Goal: Information Seeking & Learning: Learn about a topic

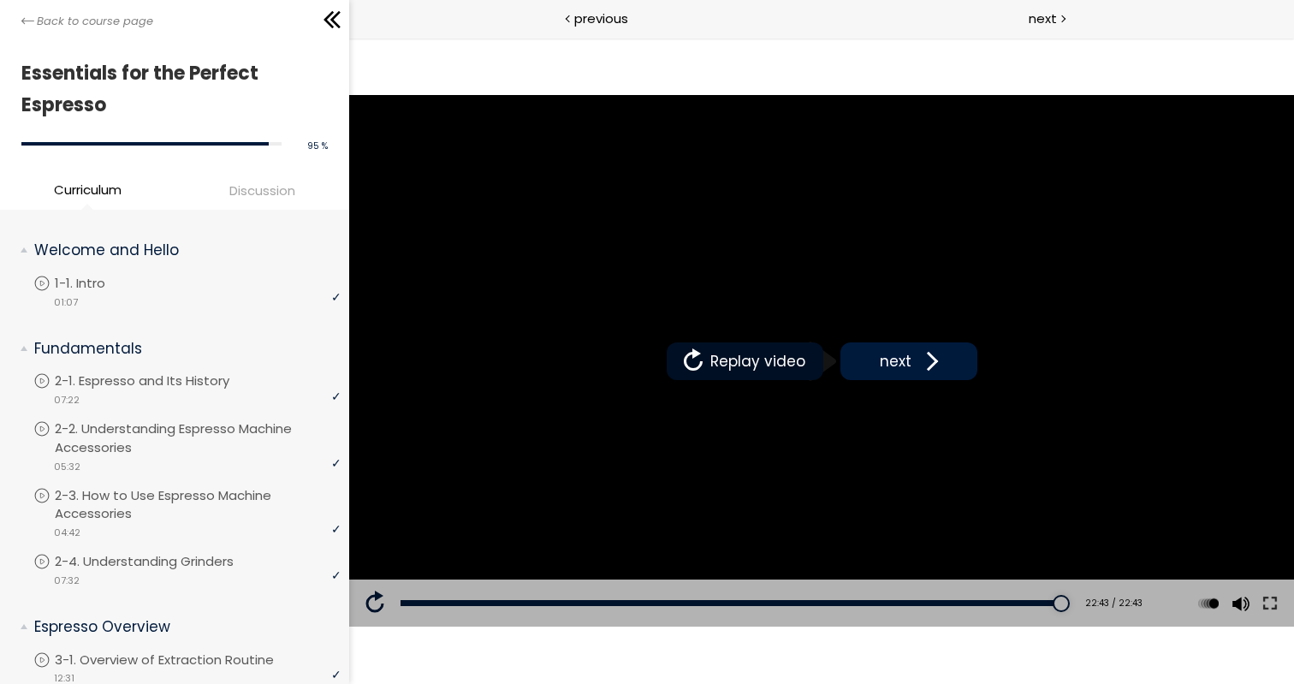
click at [726, 357] on span "Replay video" at bounding box center [758, 361] width 104 height 22
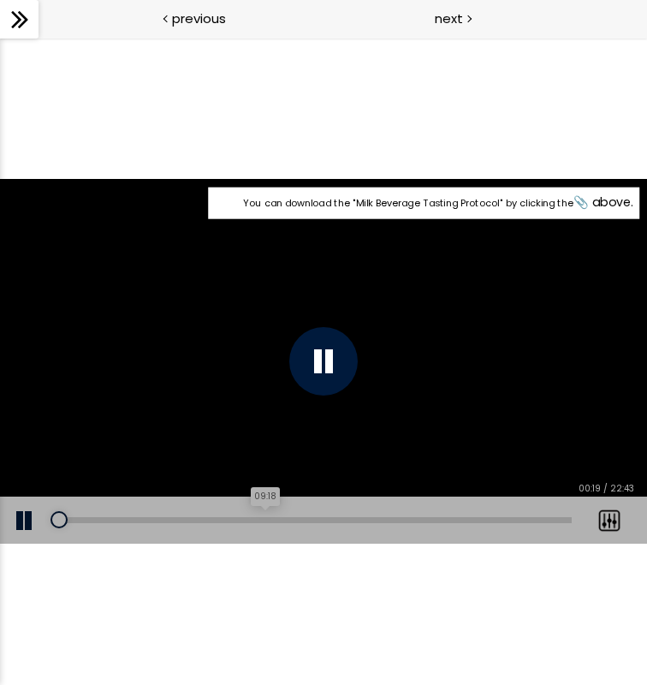
click at [267, 519] on div "09:18" at bounding box center [311, 520] width 520 height 6
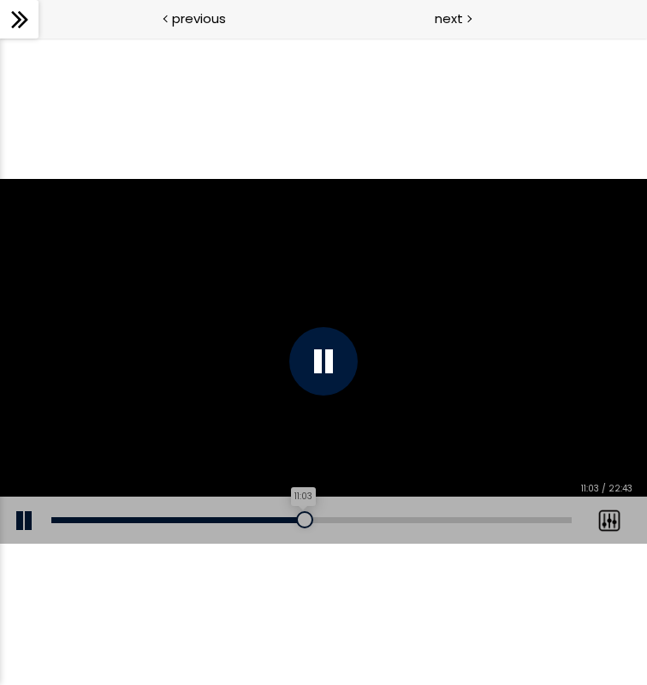
click at [305, 518] on div "11:03" at bounding box center [311, 520] width 520 height 6
click at [332, 517] on div "11:04" at bounding box center [311, 520] width 520 height 6
click at [357, 515] on div "Add chapter 12:46" at bounding box center [311, 520] width 520 height 48
click at [355, 521] on div "13:15" at bounding box center [311, 520] width 520 height 6
click at [396, 520] on div "15:03" at bounding box center [311, 520] width 520 height 6
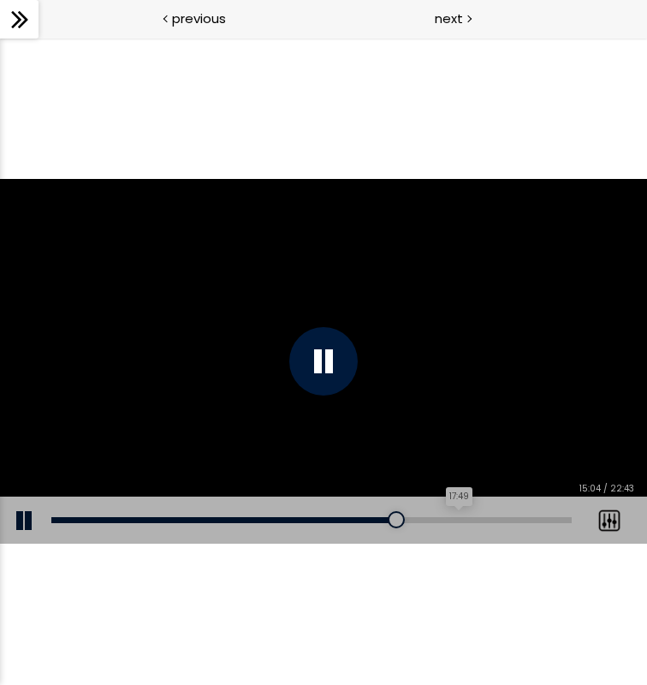
click at [462, 520] on div "17:49" at bounding box center [311, 520] width 520 height 6
click at [311, 520] on div "11:23" at bounding box center [311, 520] width 520 height 6
click at [159, 517] on div "04:42" at bounding box center [311, 520] width 520 height 6
click at [183, 520] on div "05:45" at bounding box center [311, 520] width 520 height 6
click at [222, 519] on div "07:28" at bounding box center [311, 520] width 520 height 6
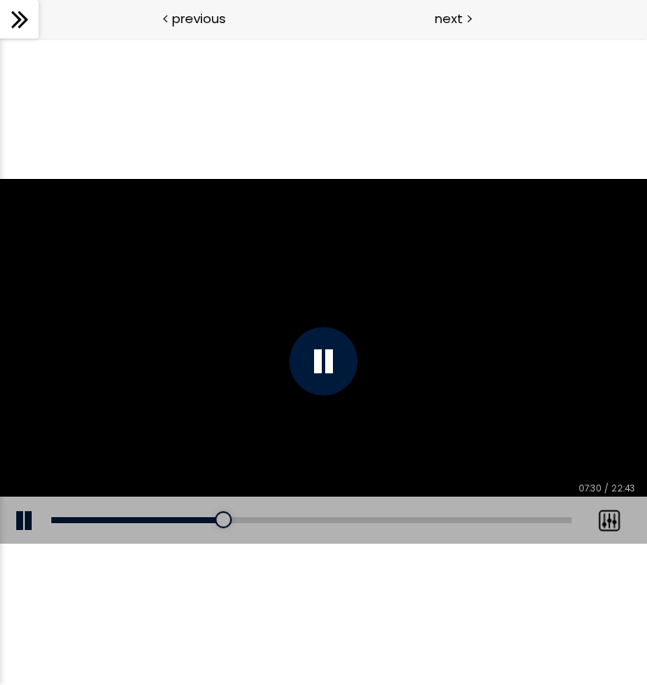
click at [309, 376] on div at bounding box center [323, 361] width 68 height 68
click at [347, 320] on div "You can download the " Milk Beverage Tasting Protocol " by clicking the 📎 above." at bounding box center [323, 361] width 647 height 365
click at [321, 371] on div at bounding box center [323, 361] width 68 height 68
click at [299, 311] on div "You can download the " Milk Beverage Tasting Protocol " by clicking the 📎 above." at bounding box center [323, 361] width 647 height 365
click at [331, 361] on div at bounding box center [323, 361] width 68 height 68
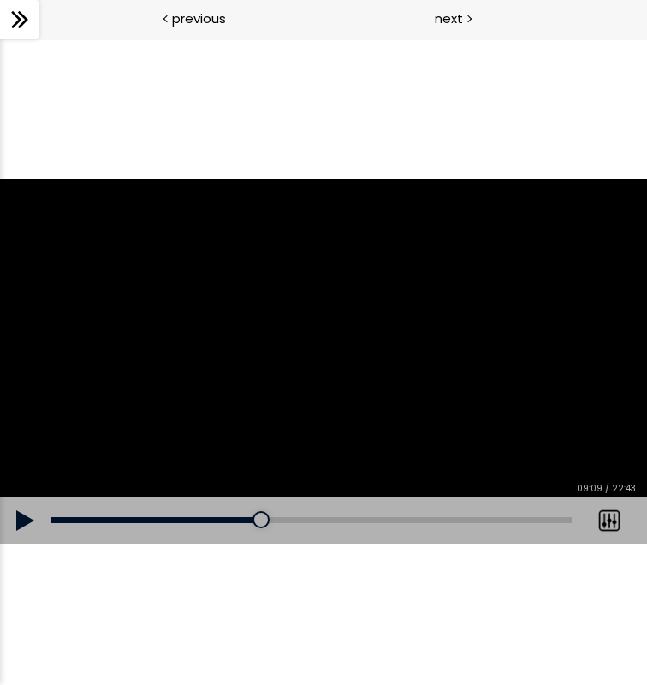
click at [402, 357] on div "You can download the " Milk Beverage Tasting Protocol " by clicking the 📎 above." at bounding box center [323, 361] width 647 height 365
click at [558, 382] on div "You can download the " Milk Beverage Tasting Protocol " by clicking the 📎 above." at bounding box center [323, 361] width 647 height 365
click at [394, 339] on div "You can download the " Milk Beverage Tasting Protocol " by clicking the 📎 above." at bounding box center [323, 361] width 647 height 365
click at [416, 371] on div "You can download the " Milk Beverage Tasting Protocol " by clicking the 📎 above." at bounding box center [323, 361] width 647 height 365
click at [374, 376] on div "You can download the " Milk Beverage Tasting Protocol " by clicking the 📎 above." at bounding box center [323, 361] width 647 height 365
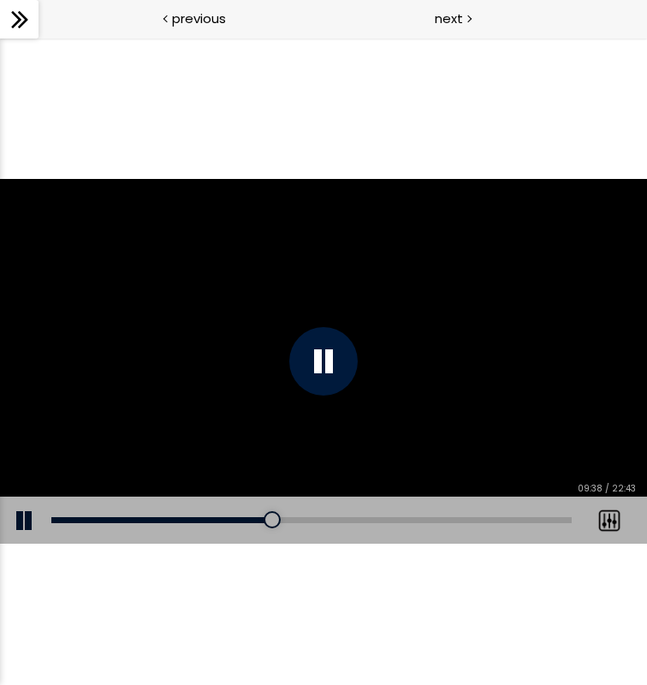
click at [336, 368] on div at bounding box center [323, 361] width 68 height 68
click at [401, 364] on div "You can download the " Milk Beverage Tasting Protocol " by clicking the 📎 above." at bounding box center [323, 361] width 647 height 365
click at [350, 347] on div at bounding box center [323, 361] width 68 height 68
click at [335, 351] on div "You can download the " Milk Beverage Tasting Protocol " by clicking the 📎 above." at bounding box center [323, 361] width 647 height 365
click at [319, 357] on div at bounding box center [323, 361] width 68 height 68
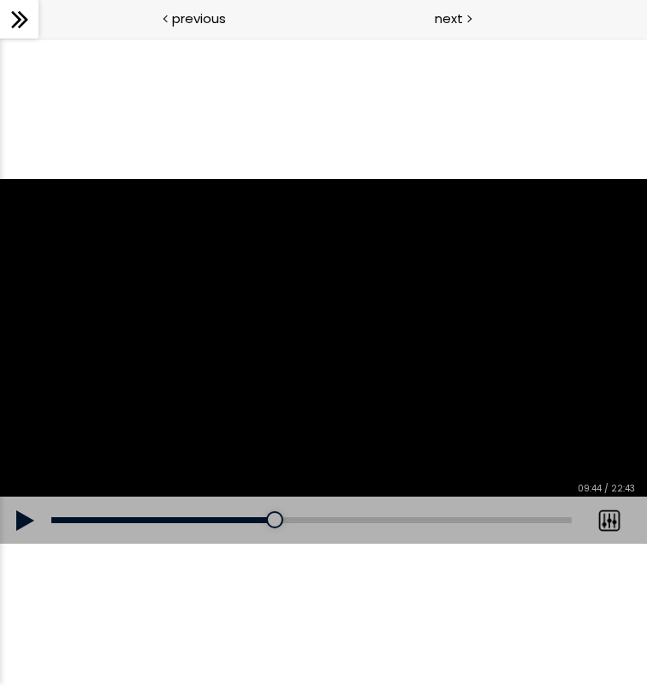
click at [322, 341] on div "You can download the " Milk Beverage Tasting Protocol " by clicking the 📎 above." at bounding box center [323, 361] width 647 height 365
click at [344, 331] on div "You can download the " Milk Beverage Tasting Protocol " by clicking the 📎 above." at bounding box center [323, 361] width 647 height 365
click at [359, 366] on div "You can download the " Milk Beverage Tasting Protocol " by clicking the 📎 above." at bounding box center [323, 361] width 647 height 365
click at [475, 397] on div "You can download the " Milk Beverage Tasting Protocol " by clicking the 📎 above." at bounding box center [323, 361] width 647 height 365
click at [460, 414] on div "You can download the " Milk Beverage Tasting Protocol " by clicking the 📎 above." at bounding box center [323, 361] width 647 height 365
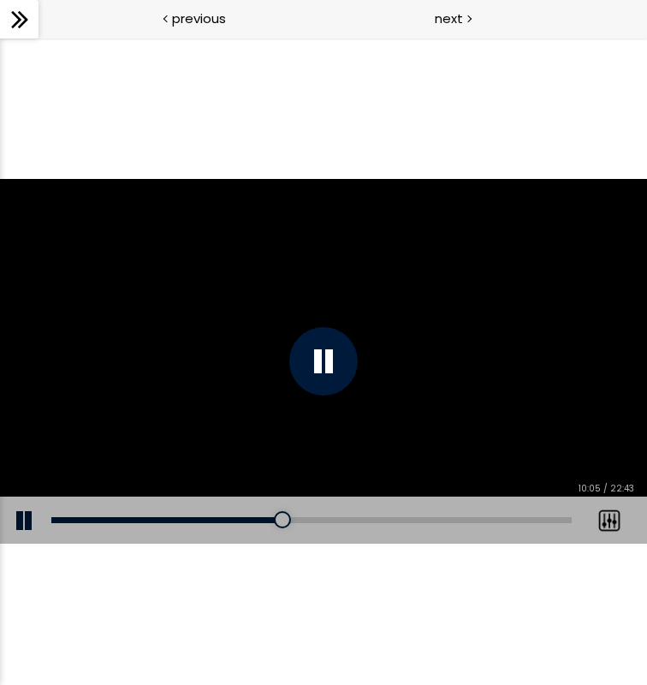
click at [324, 356] on div at bounding box center [323, 361] width 68 height 68
click at [387, 347] on div "You can download the " Milk Beverage Tasting Protocol " by clicking the 📎 above." at bounding box center [323, 361] width 647 height 365
click at [398, 346] on div "You can download the " Milk Beverage Tasting Protocol " by clicking the 📎 above." at bounding box center [323, 361] width 647 height 365
click at [341, 354] on div at bounding box center [323, 361] width 68 height 68
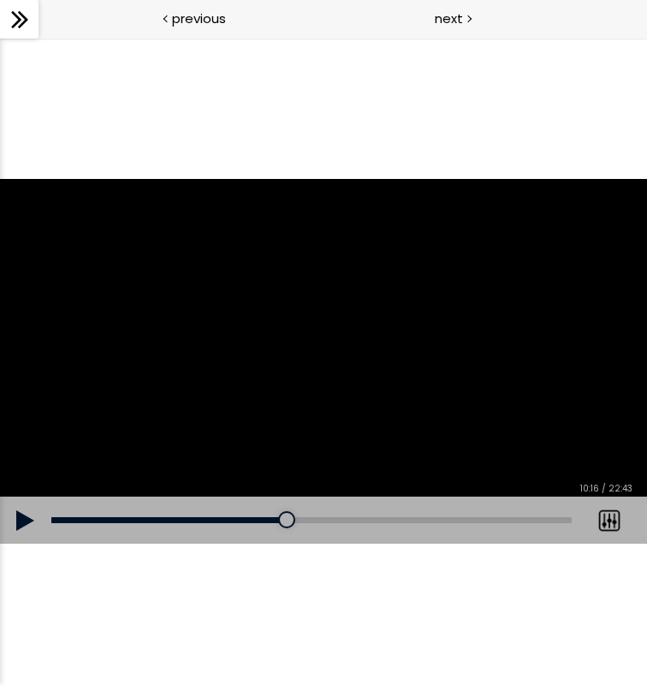
click at [384, 346] on div "You can download the " Milk Beverage Tasting Protocol " by clicking the 📎 above." at bounding box center [323, 361] width 647 height 365
click at [337, 354] on div at bounding box center [323, 361] width 68 height 68
click at [389, 347] on div "You can download the " Milk Beverage Tasting Protocol " by clicking the 📎 above." at bounding box center [323, 361] width 647 height 365
click at [329, 386] on div at bounding box center [323, 361] width 68 height 68
click at [482, 396] on div "You can download the " Milk Beverage Tasting Protocol " by clicking the 📎 above." at bounding box center [323, 361] width 647 height 365
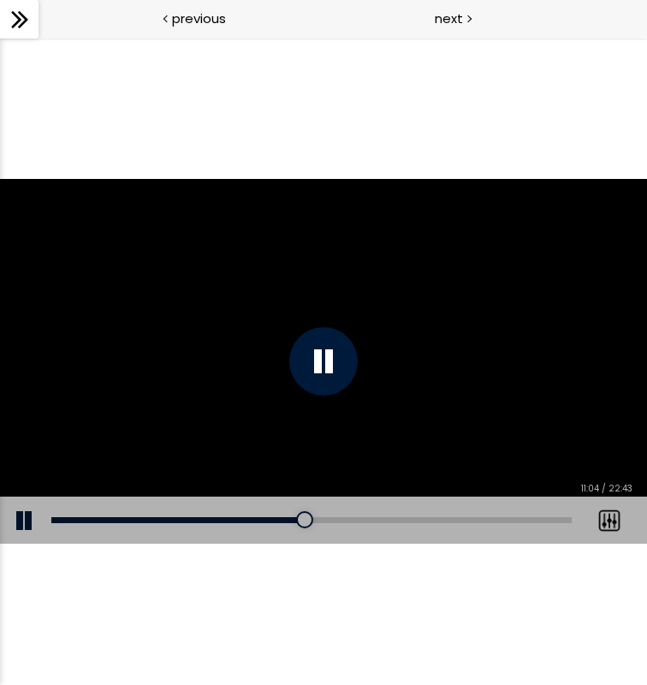
click at [335, 328] on div "You can download the " Milk Beverage Tasting Protocol " by clicking the 📎 above." at bounding box center [323, 361] width 647 height 365
click at [330, 355] on div at bounding box center [323, 361] width 68 height 68
click at [347, 333] on div "You can download the " Milk Beverage Tasting Protocol " by clicking the 📎 above." at bounding box center [323, 361] width 647 height 365
click at [336, 355] on div at bounding box center [323, 361] width 68 height 68
click at [382, 350] on div "You can download the " Milk Beverage Tasting Protocol " by clicking the 📎 above." at bounding box center [323, 361] width 647 height 365
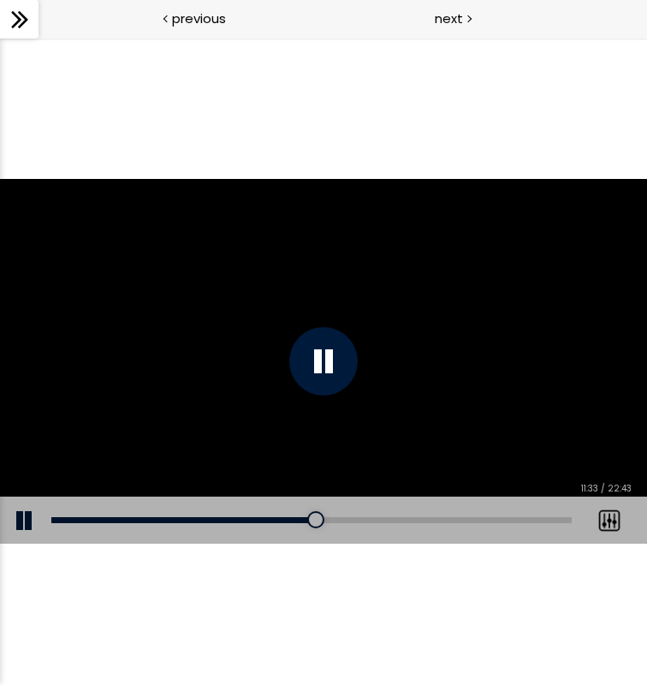
click at [311, 370] on div at bounding box center [323, 361] width 68 height 68
click at [396, 341] on div "You can download the " Milk Beverage Tasting Protocol " by clicking the 📎 above." at bounding box center [323, 361] width 647 height 365
click at [323, 363] on div at bounding box center [323, 361] width 68 height 68
click at [456, 394] on div "You can download the " Milk Beverage Tasting Protocol " by clicking the 📎 above." at bounding box center [323, 361] width 647 height 365
click at [318, 377] on div at bounding box center [323, 361] width 68 height 68
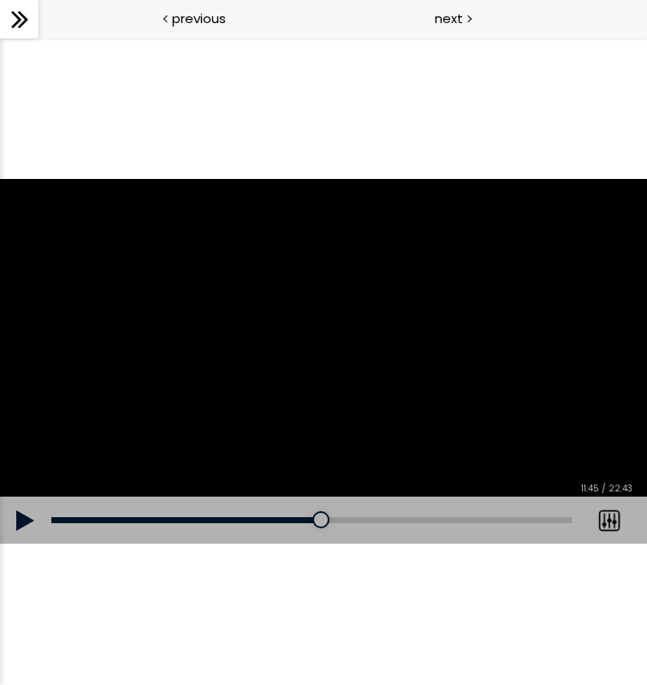
click at [472, 380] on div "You can download the " Milk Beverage Tasting Protocol " by clicking the 📎 above." at bounding box center [323, 361] width 647 height 365
click at [323, 371] on div at bounding box center [323, 361] width 68 height 68
click at [398, 335] on div "You can download the " Milk Beverage Tasting Protocol " by clicking the 📎 above." at bounding box center [323, 361] width 647 height 365
click at [405, 335] on div "You can download the " Milk Beverage Tasting Protocol " by clicking the 📎 above." at bounding box center [323, 361] width 647 height 365
click at [357, 397] on div "You can download the " Milk Beverage Tasting Protocol " by clicking the 📎 above." at bounding box center [323, 361] width 647 height 365
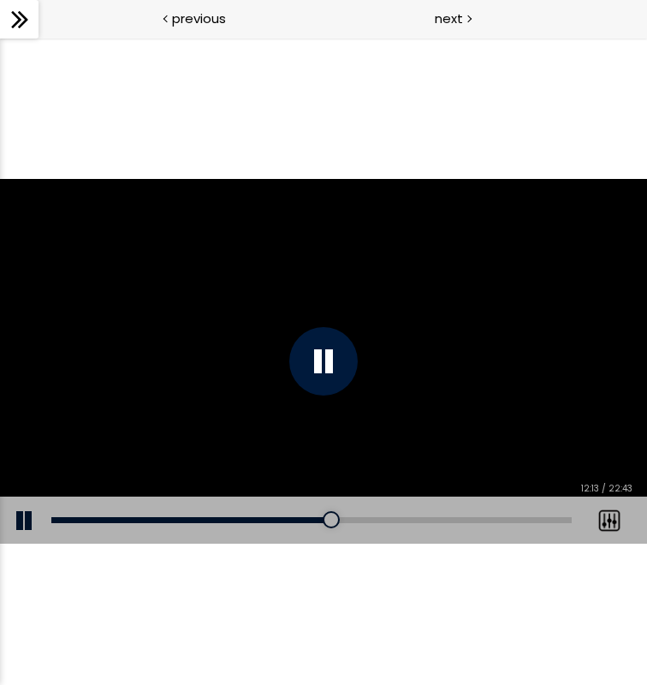
click at [325, 354] on div at bounding box center [323, 361] width 68 height 68
click at [372, 319] on div "You can download the " Milk Beverage Tasting Protocol " by clicking the 📎 above." at bounding box center [323, 361] width 647 height 365
click at [288, 290] on div "You can download the " Milk Beverage Tasting Protocol " by clicking the 📎 above." at bounding box center [323, 361] width 647 height 365
click at [309, 320] on div "You can download the " Milk Beverage Tasting Protocol " by clicking the 📎 above." at bounding box center [323, 361] width 647 height 365
click at [342, 338] on div at bounding box center [323, 361] width 68 height 68
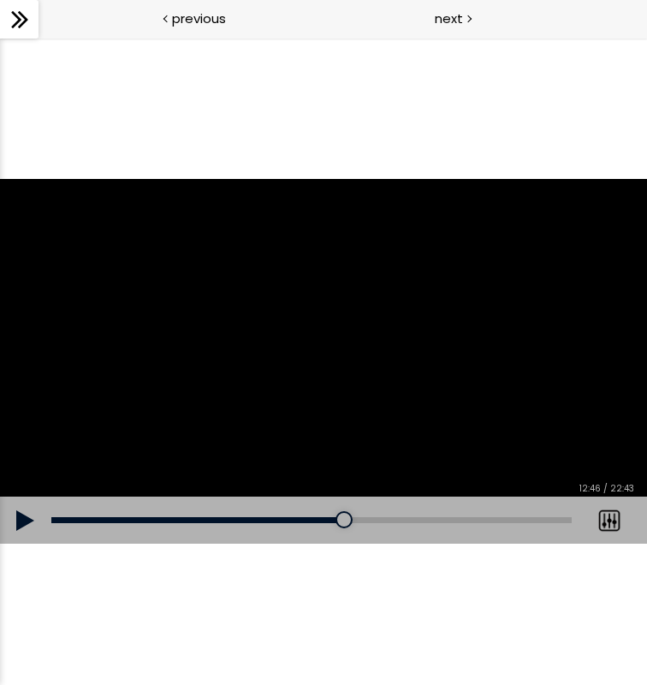
click at [340, 327] on div "You can download the " Milk Beverage Tasting Protocol " by clicking the 📎 above." at bounding box center [323, 361] width 647 height 365
click at [284, 353] on div "You can download the " Milk Beverage Tasting Protocol " by clicking the 📎 above." at bounding box center [323, 361] width 647 height 365
click at [292, 389] on div "You can download the " Milk Beverage Tasting Protocol " by clicking the 📎 above." at bounding box center [323, 361] width 647 height 365
click at [381, 517] on div "14:23" at bounding box center [311, 520] width 520 height 6
click at [411, 518] on div "15:41" at bounding box center [311, 520] width 520 height 6
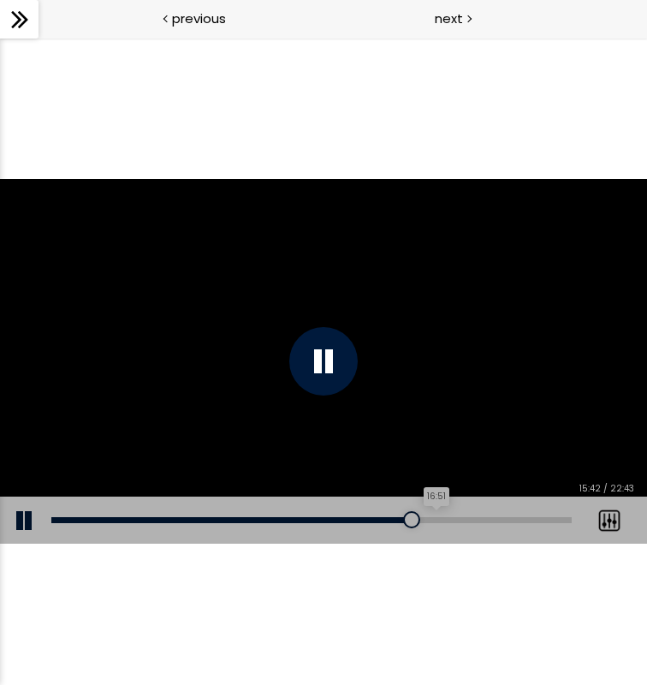
click at [436, 519] on div "16:51" at bounding box center [311, 520] width 520 height 6
click at [336, 371] on div at bounding box center [323, 361] width 68 height 68
